Goal: Information Seeking & Learning: Learn about a topic

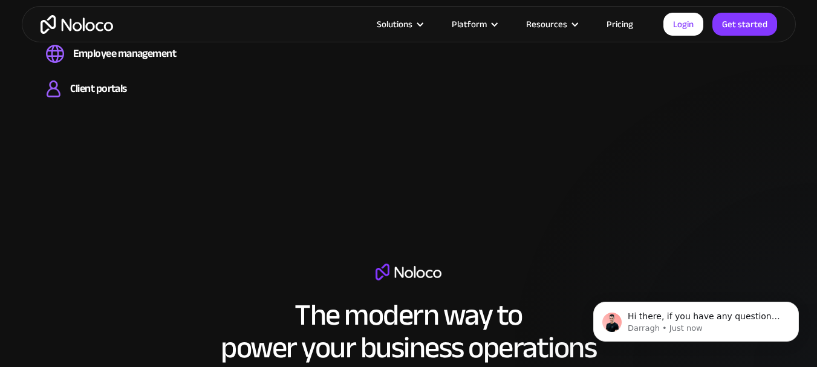
scroll to position [1451, 0]
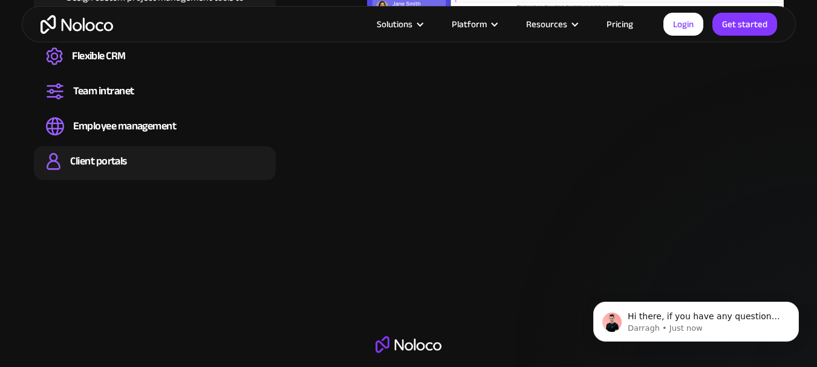
click at [94, 158] on div "Client portals" at bounding box center [98, 161] width 56 height 13
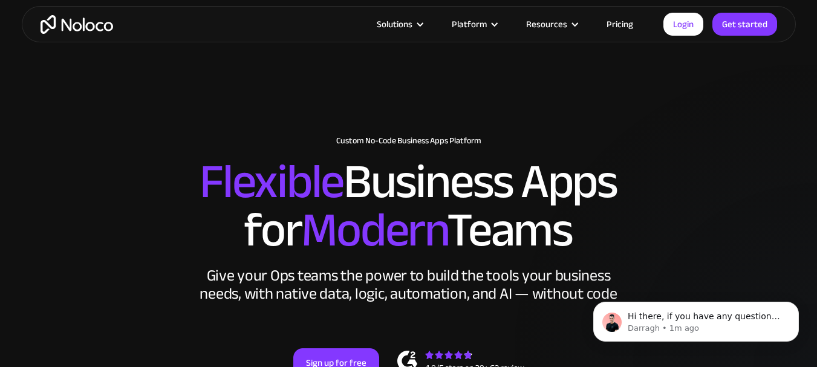
scroll to position [0, 0]
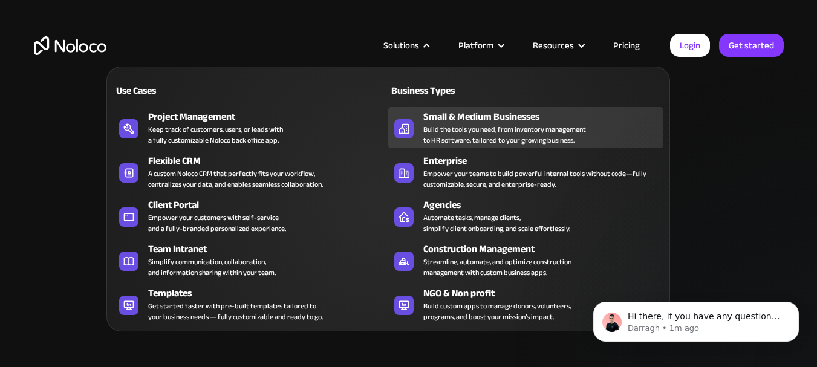
click at [444, 120] on div "Small & Medium Businesses" at bounding box center [545, 116] width 245 height 15
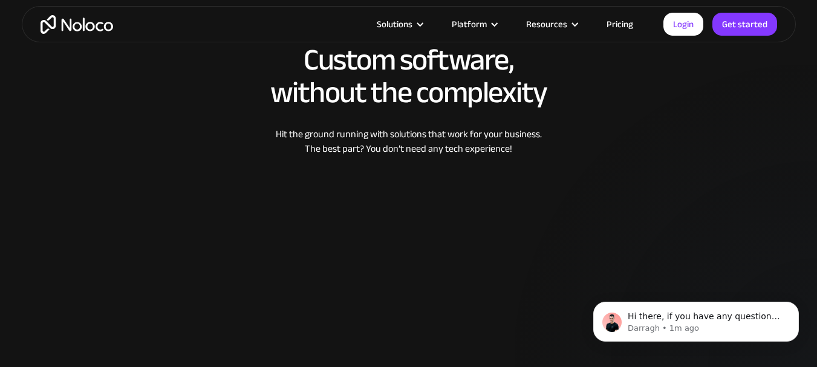
scroll to position [1511, 0]
